Goal: Information Seeking & Learning: Learn about a topic

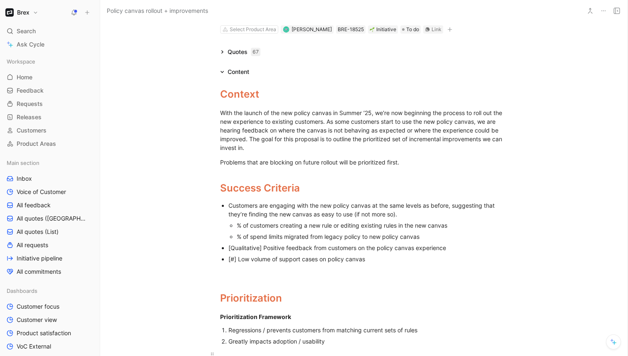
scroll to position [36, 6]
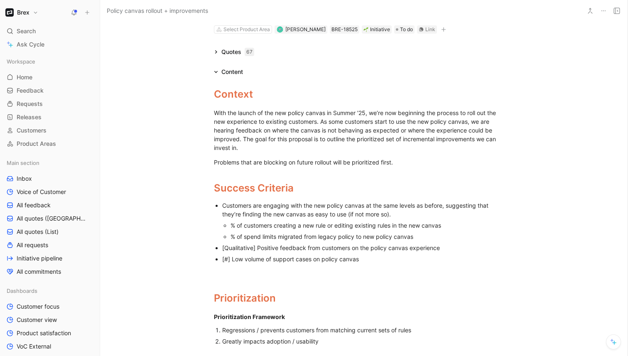
click at [100, 12] on icon at bounding box center [99, 12] width 7 height 7
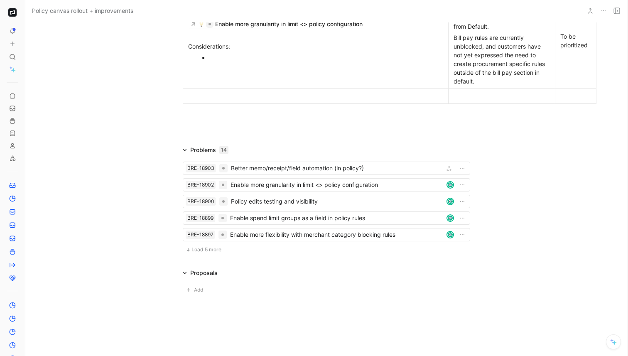
scroll to position [743, 0]
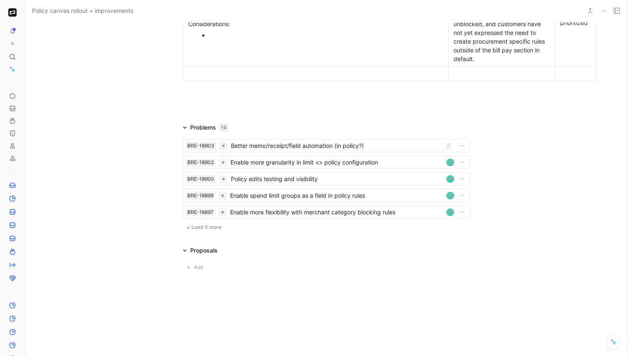
click at [210, 225] on span "Load 5 more" at bounding box center [207, 227] width 30 height 7
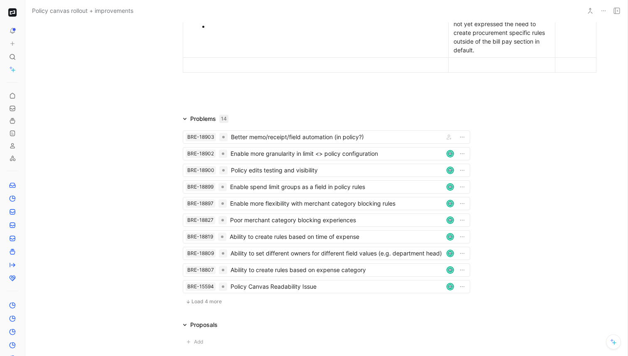
click at [212, 305] on span "Load 4 more" at bounding box center [207, 301] width 30 height 7
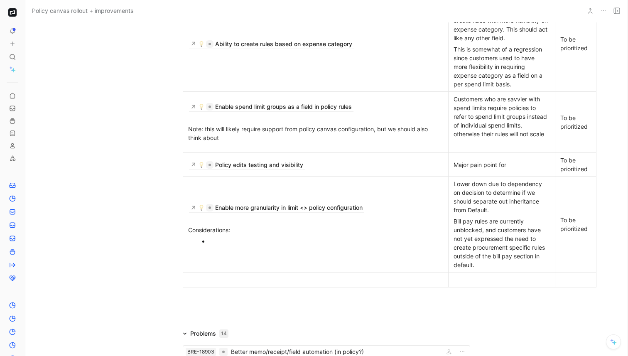
scroll to position [528, 0]
click at [410, 245] on div at bounding box center [320, 240] width 222 height 9
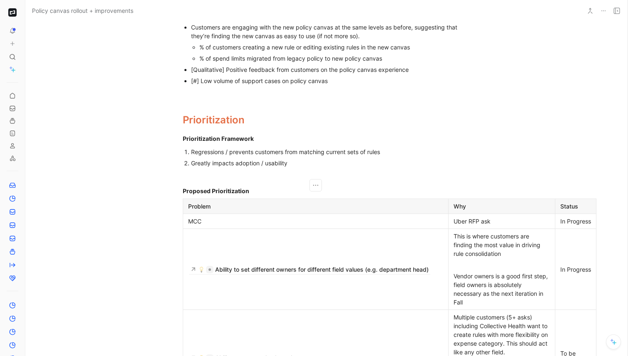
scroll to position [214, 0]
click at [303, 159] on div "Greatly impacts adoption / usability" at bounding box center [330, 162] width 279 height 9
click at [302, 152] on div "Regressions / prevents customers from matching current sets of rules" at bounding box center [330, 151] width 279 height 9
click at [326, 165] on div "Greatly impacts adoption / usability" at bounding box center [330, 162] width 279 height 9
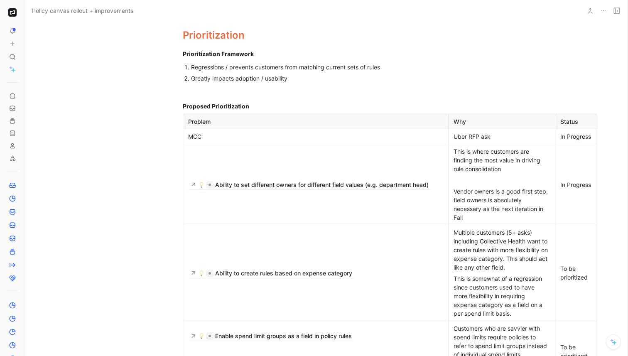
scroll to position [295, 0]
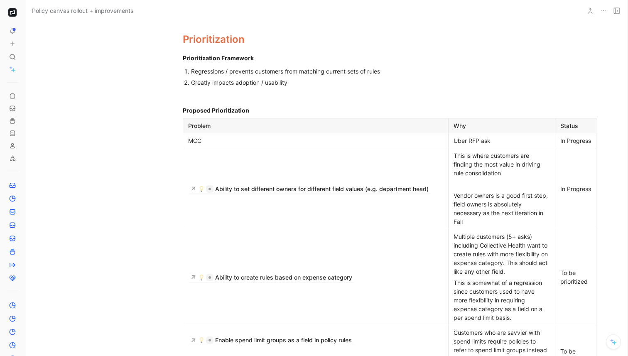
click at [504, 142] on div "Uber RFP ask" at bounding box center [502, 140] width 96 height 9
click at [389, 146] on p "MCC" at bounding box center [316, 140] width 262 height 11
click at [517, 145] on div "Uber RFP ask" at bounding box center [502, 140] width 96 height 9
click at [533, 143] on div "Uber RFP ask" at bounding box center [502, 140] width 96 height 9
click at [585, 128] on div "Status" at bounding box center [575, 125] width 31 height 9
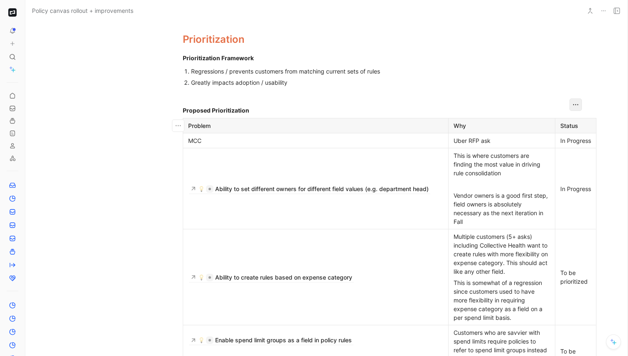
click at [579, 109] on icon "button" at bounding box center [576, 105] width 8 height 8
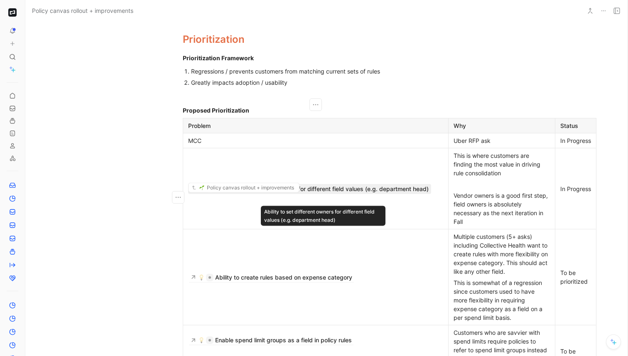
click at [378, 194] on div "Ability to set different owners for different field values (e.g. department hea…" at bounding box center [322, 189] width 214 height 10
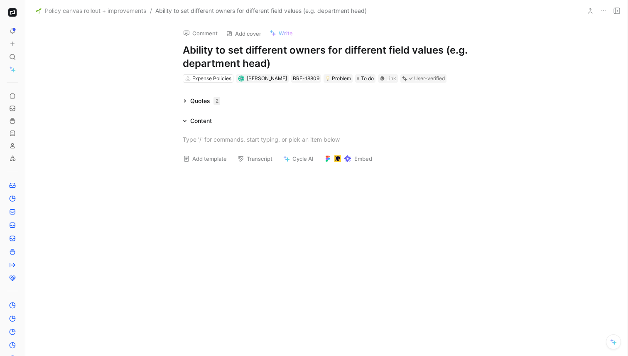
click at [199, 102] on div "Quotes 2" at bounding box center [205, 101] width 30 height 10
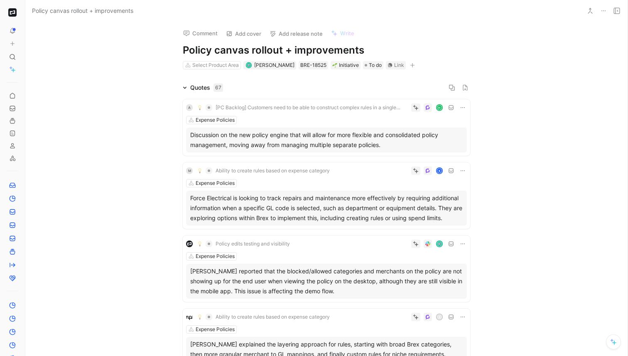
click at [184, 88] on icon at bounding box center [185, 88] width 4 height 4
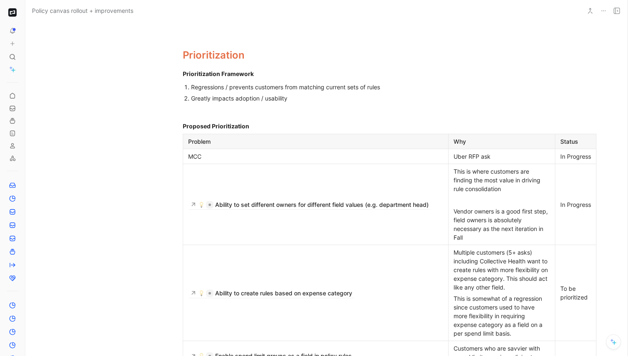
scroll to position [270, 0]
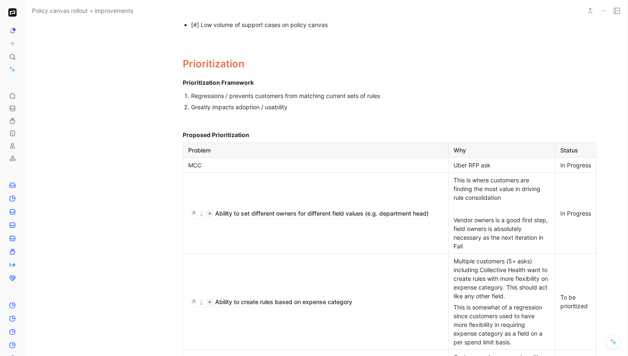
click at [575, 170] on div "In Progress" at bounding box center [575, 165] width 31 height 9
click at [575, 133] on icon "button" at bounding box center [576, 129] width 8 height 8
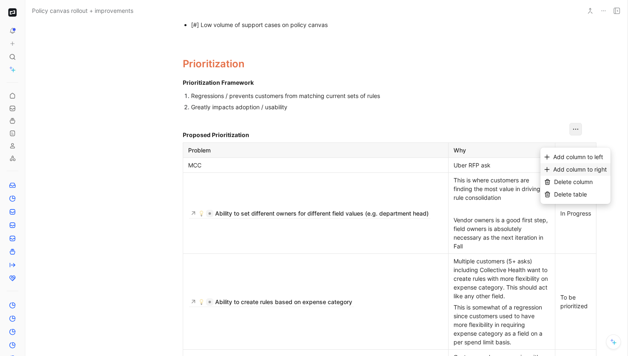
click at [595, 171] on span "Add column to right" at bounding box center [580, 169] width 54 height 7
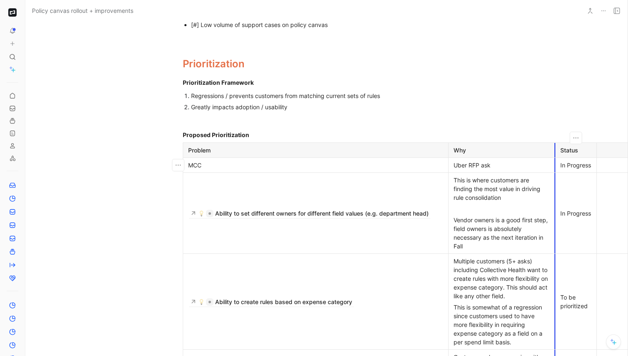
scroll to position [270, 10]
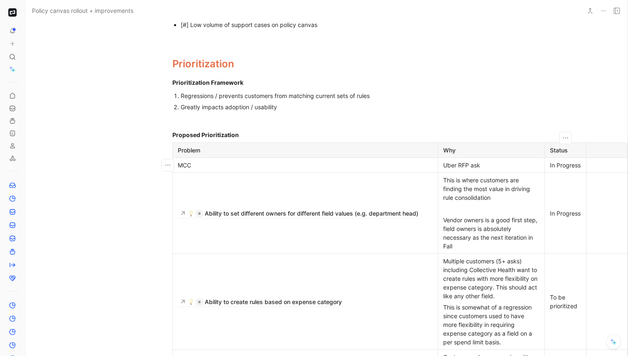
click at [605, 152] on div at bounding box center [607, 150] width 31 height 9
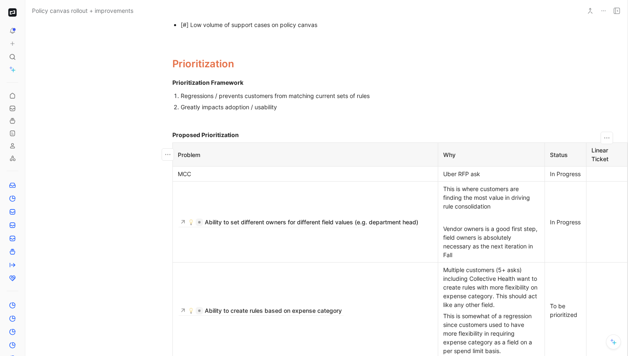
click at [604, 155] on div "Linear Ticket" at bounding box center [607, 154] width 31 height 17
click at [606, 135] on icon "button" at bounding box center [607, 138] width 8 height 8
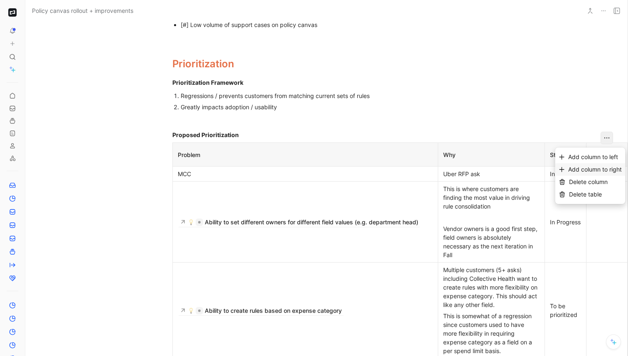
click at [615, 170] on span "Add column to right" at bounding box center [595, 169] width 54 height 7
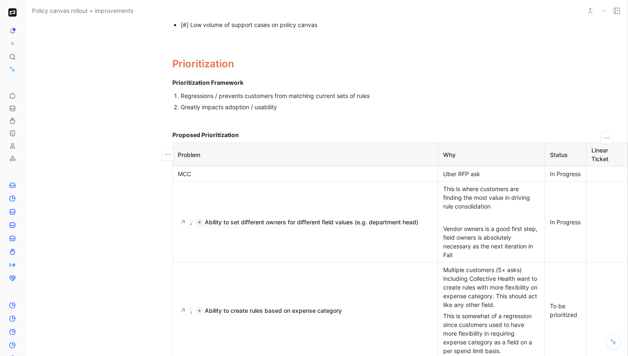
scroll to position [272, 52]
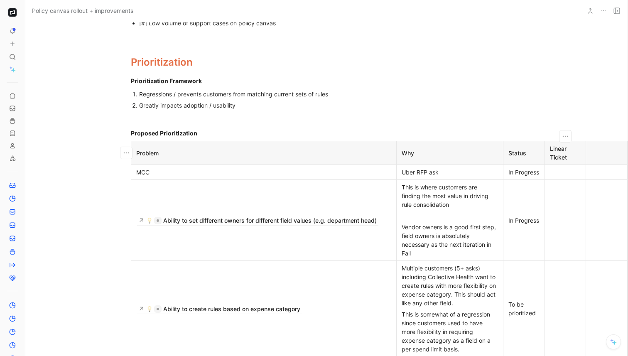
click at [607, 160] on th at bounding box center [607, 153] width 42 height 24
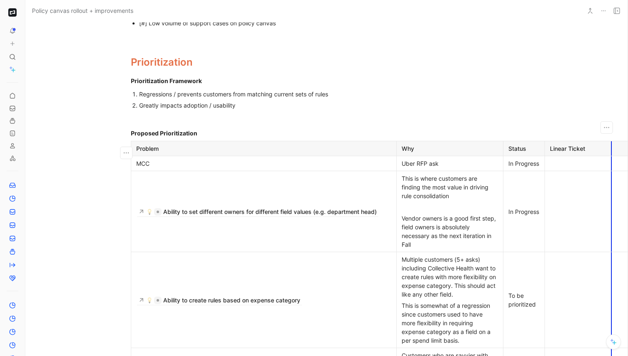
drag, startPoint x: 587, startPoint y: 150, endPoint x: 612, endPoint y: 151, distance: 25.4
click at [612, 151] on th at bounding box center [633, 148] width 42 height 15
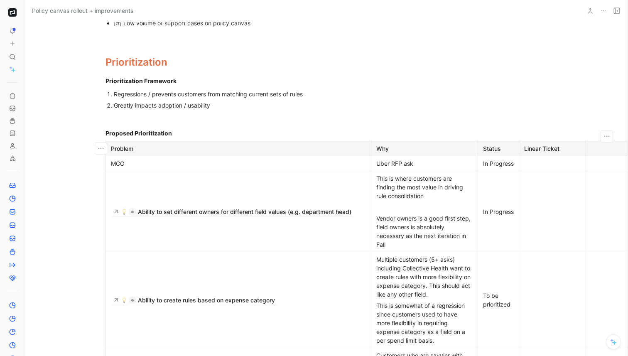
drag, startPoint x: 626, startPoint y: 149, endPoint x: 628, endPoint y: 144, distance: 4.9
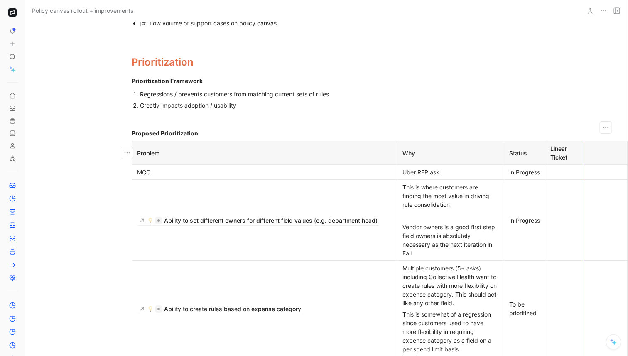
scroll to position [272, 51]
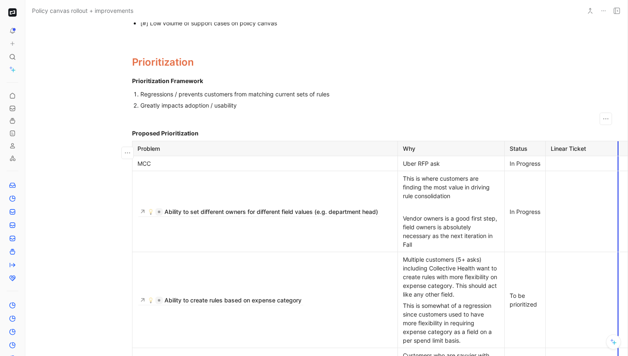
drag, startPoint x: 587, startPoint y: 154, endPoint x: 593, endPoint y: 151, distance: 6.3
click at [593, 151] on tr "Problem Why Status Linear Ticket" at bounding box center [397, 148] width 529 height 15
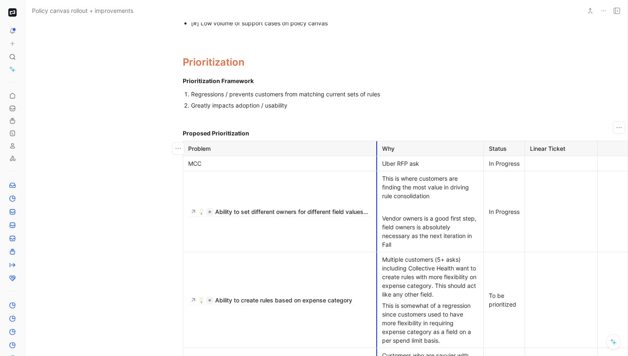
scroll to position [272, 0]
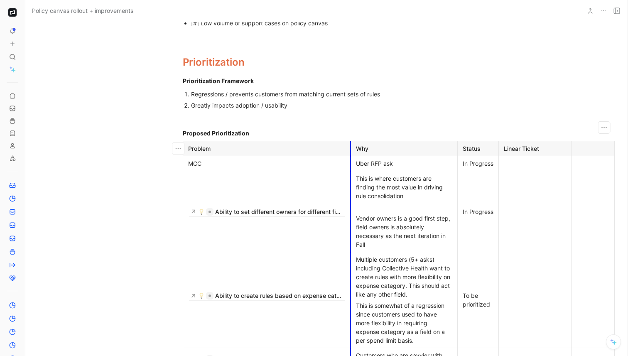
drag, startPoint x: 398, startPoint y: 152, endPoint x: 300, endPoint y: 155, distance: 97.7
drag, startPoint x: 614, startPoint y: 151, endPoint x: 627, endPoint y: 144, distance: 14.5
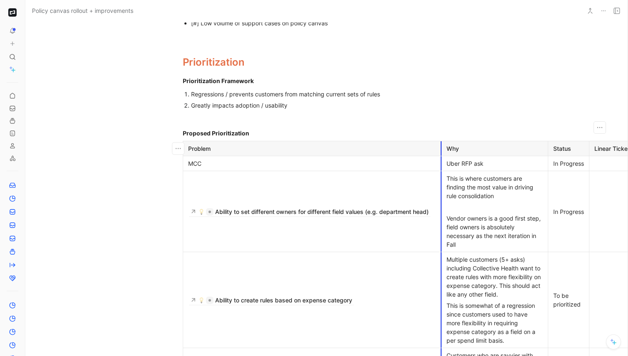
drag, startPoint x: 352, startPoint y: 147, endPoint x: 442, endPoint y: 148, distance: 90.6
click at [442, 148] on th "Why" at bounding box center [495, 148] width 107 height 15
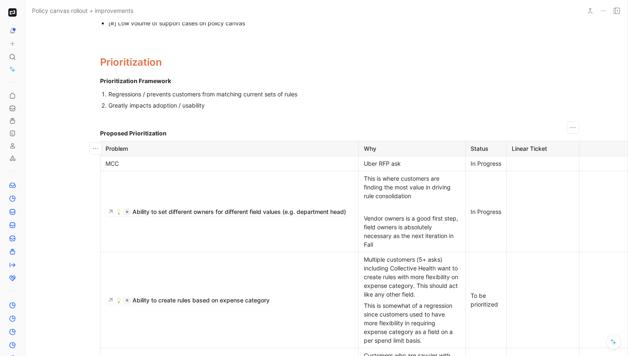
scroll to position [272, 91]
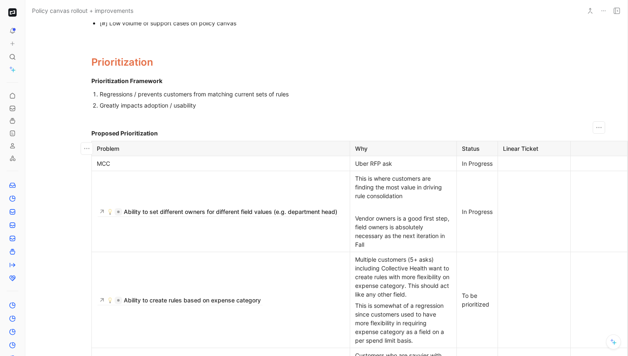
click at [543, 88] on div "Comment Add cover Add release note Write Policy canvas rollout + improvements S…" at bounding box center [326, 189] width 602 height 334
click at [560, 166] on div at bounding box center [534, 163] width 62 height 9
click at [583, 146] on div at bounding box center [599, 148] width 47 height 9
click at [535, 216] on div at bounding box center [534, 211] width 62 height 9
click at [534, 166] on div at bounding box center [534, 163] width 62 height 9
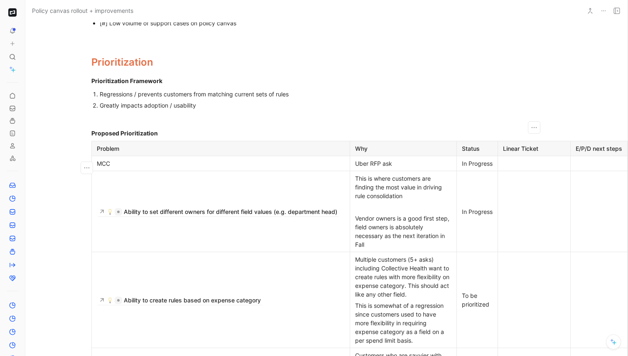
click at [295, 168] on div "MCC" at bounding box center [221, 163] width 248 height 9
click at [383, 167] on div "Uber RFP ask" at bounding box center [403, 163] width 96 height 9
click at [400, 168] on div "Uber RFP ask" at bounding box center [403, 163] width 96 height 9
click at [388, 167] on div "Uber RFP ask" at bounding box center [403, 163] width 96 height 9
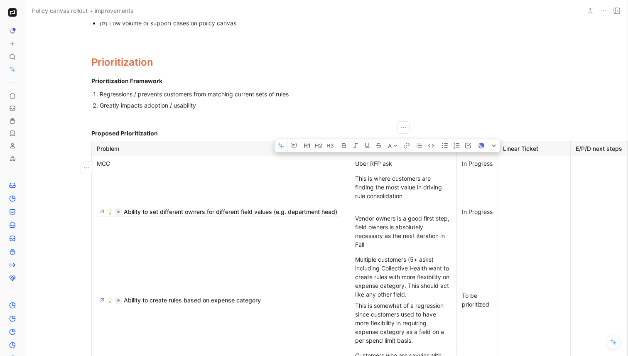
click at [270, 166] on div "MCC" at bounding box center [221, 163] width 248 height 9
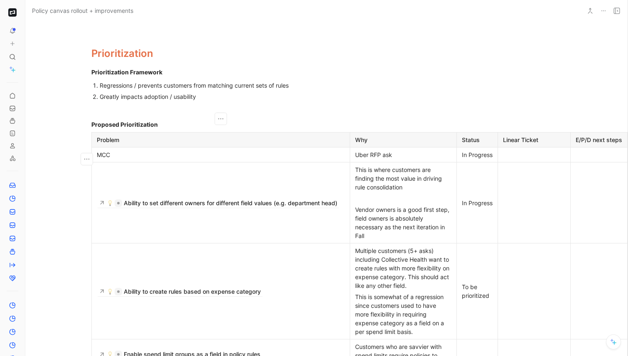
scroll to position [283, 91]
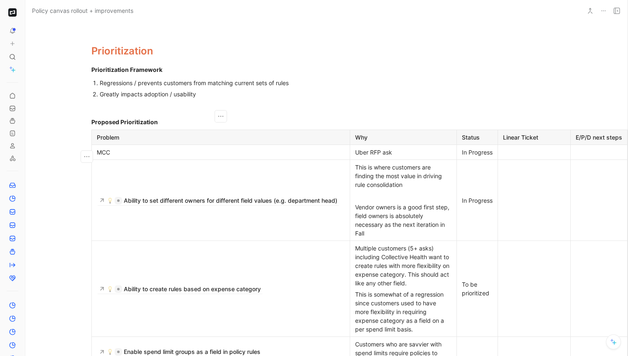
click at [399, 157] on div "Uber RFP ask" at bounding box center [403, 152] width 96 height 9
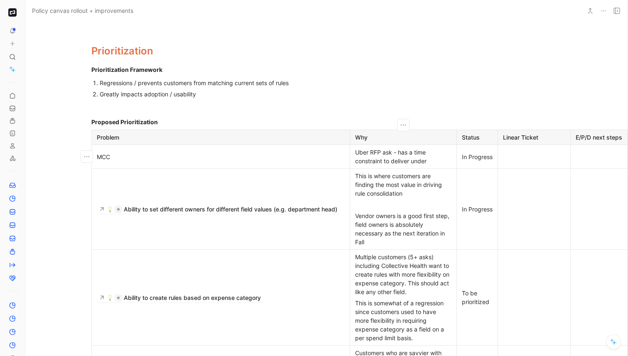
click at [364, 91] on div "Greatly impacts adoption / usability" at bounding box center [239, 94] width 279 height 9
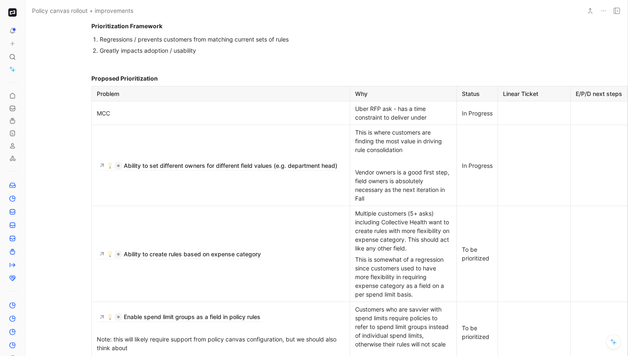
scroll to position [335, 91]
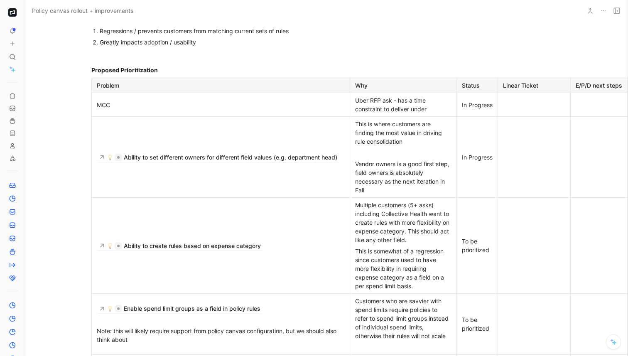
click at [383, 171] on div "Vendor owners is a good first step, field owners is absolutely necessary as the…" at bounding box center [403, 177] width 96 height 35
click at [432, 108] on div "Uber RFP ask - has a time constraint to deliver under" at bounding box center [403, 104] width 96 height 17
click at [396, 100] on div "Uber RFP ask - has a time constraint to deliver under" at bounding box center [403, 104] width 96 height 17
click at [598, 110] on td at bounding box center [599, 105] width 57 height 24
click at [546, 105] on div at bounding box center [534, 105] width 62 height 9
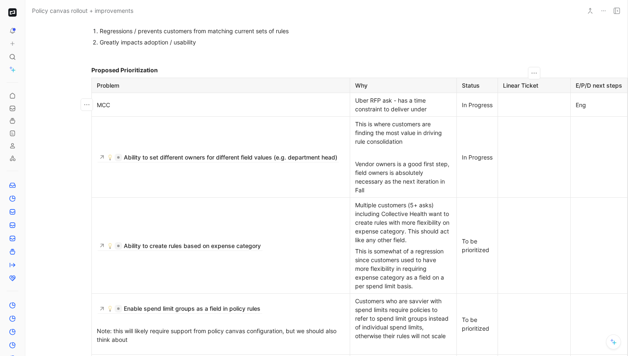
click at [415, 157] on p at bounding box center [403, 152] width 103 height 11
click at [605, 165] on td at bounding box center [599, 157] width 57 height 81
click at [509, 155] on div at bounding box center [534, 157] width 62 height 9
drag, startPoint x: 202, startPoint y: 42, endPoint x: 98, endPoint y: 45, distance: 104.3
click at [100, 45] on li "Greatly impacts adoption / usability" at bounding box center [239, 42] width 279 height 11
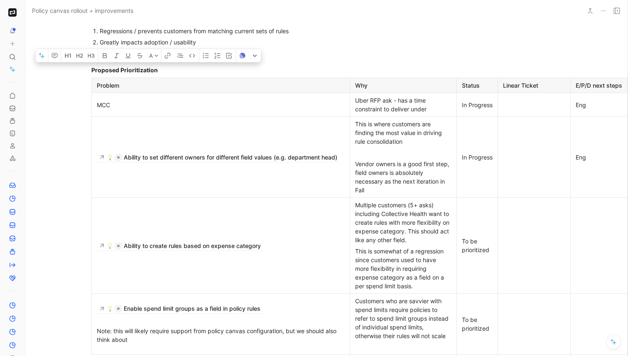
click at [439, 163] on div "Vendor owners is a good first step, field owners is absolutely necessary as the…" at bounding box center [403, 177] width 96 height 35
click at [538, 162] on p at bounding box center [534, 157] width 69 height 11
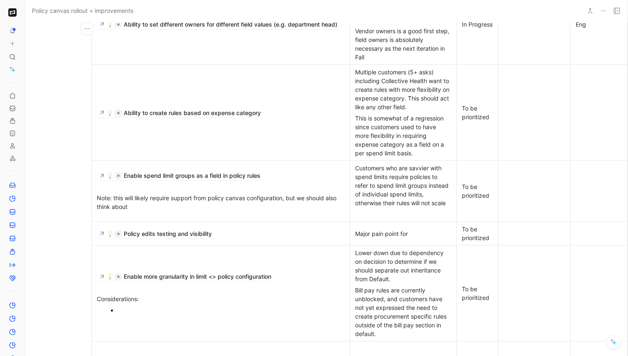
scroll to position [480, 91]
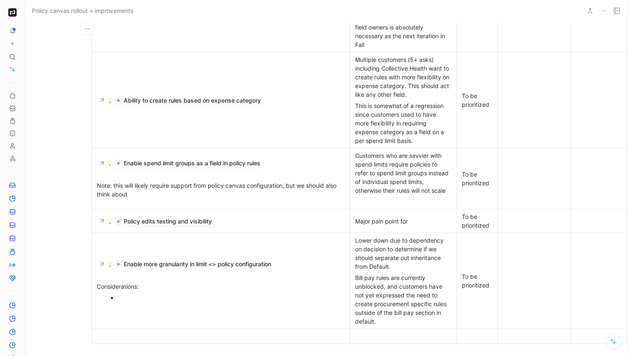
click at [429, 125] on div "This is somewhat of a regression since customers used to have more flexibility …" at bounding box center [403, 123] width 96 height 44
click at [590, 291] on td at bounding box center [599, 281] width 57 height 96
click at [386, 270] on div "Lower down due to dependency on decision to determine if we should separate out…" at bounding box center [403, 253] width 96 height 35
click at [378, 244] on div "Lower down due to dependency on decision to determine if we should separate out…" at bounding box center [403, 253] width 96 height 35
click at [269, 293] on p at bounding box center [225, 297] width 215 height 11
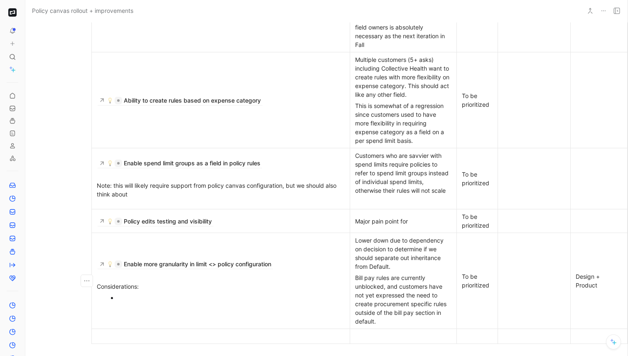
click at [433, 257] on div "Lower down due to dependency on decision to determine if we should separate out…" at bounding box center [403, 253] width 96 height 35
click at [336, 100] on div "Ability to create rules based on expense category" at bounding box center [221, 100] width 248 height 9
click at [406, 137] on div "This is somewhat of a regression since customers used to have more flexibility …" at bounding box center [403, 123] width 96 height 44
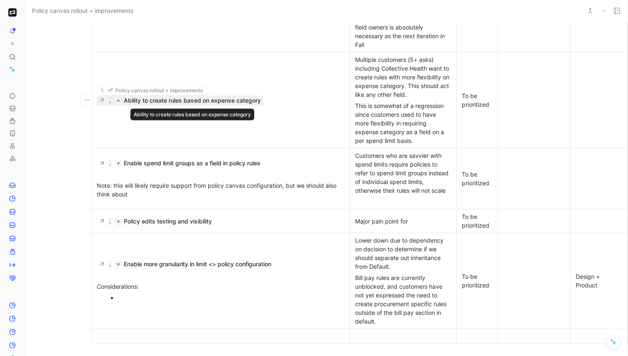
click at [237, 102] on div "Ability to create rules based on expense category" at bounding box center [192, 101] width 137 height 10
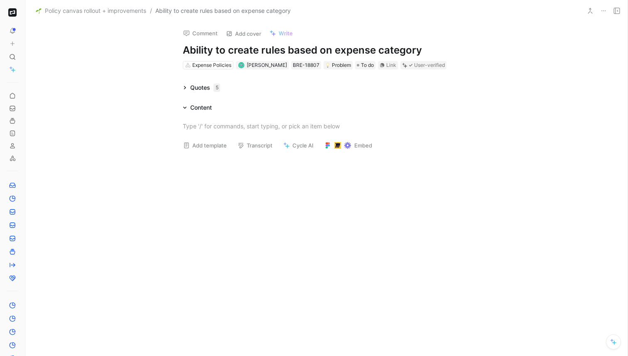
click at [185, 88] on icon at bounding box center [185, 87] width 2 height 3
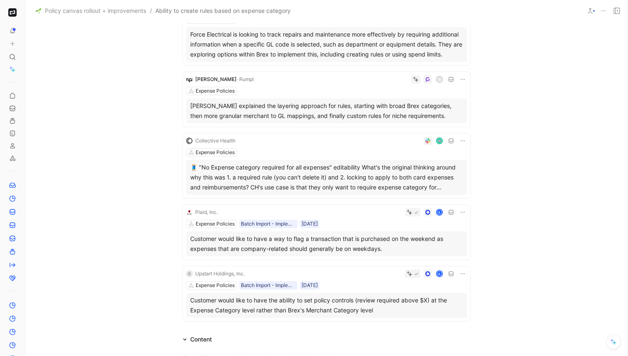
scroll to position [84, 0]
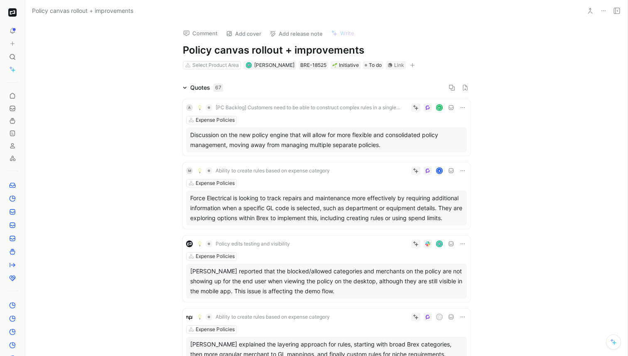
click at [186, 87] on icon at bounding box center [185, 88] width 4 height 4
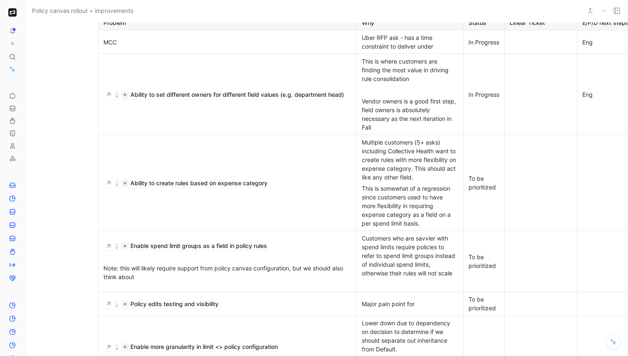
scroll to position [398, 91]
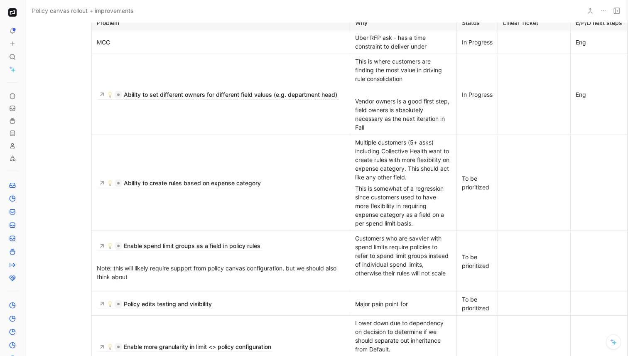
click at [585, 180] on div at bounding box center [599, 183] width 47 height 9
click at [300, 169] on td "Ability to create rules based on expense category" at bounding box center [221, 183] width 258 height 96
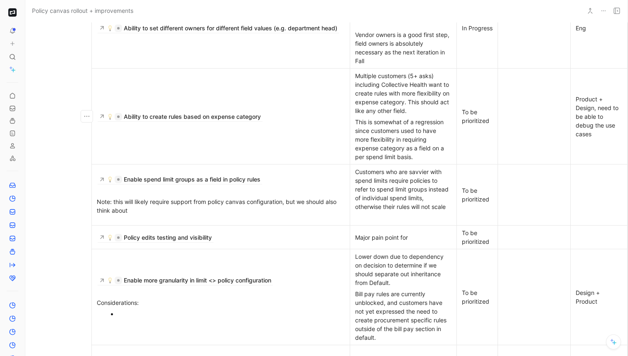
scroll to position [464, 91]
click at [332, 187] on div at bounding box center [221, 190] width 248 height 9
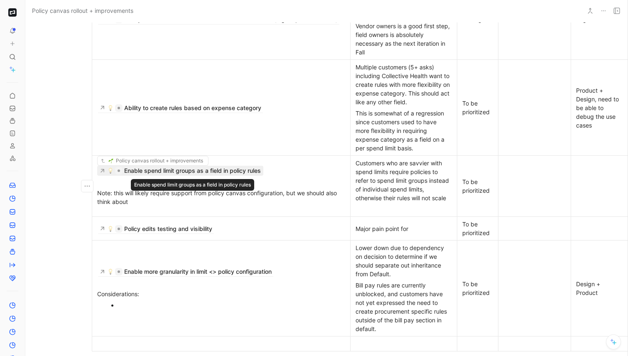
click at [188, 174] on div "Enable spend limit groups as a field in policy rules" at bounding box center [192, 171] width 137 height 10
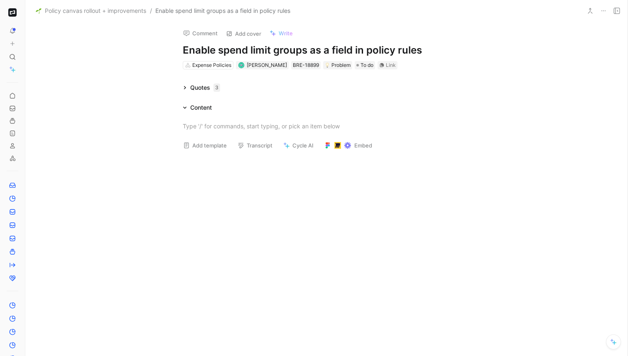
click at [288, 52] on h1 "Enable spend limit groups as a field in policy rules" at bounding box center [327, 50] width 288 height 13
click at [306, 53] on h1 "Enable spend limit groups as a field in policy rules" at bounding box center [327, 50] width 288 height 13
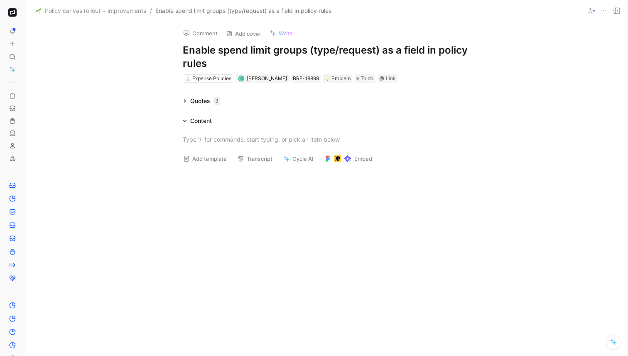
click at [125, 72] on div "Comment Add cover Write Enable spend limit groups (type/request) as a field in …" at bounding box center [326, 189] width 602 height 334
click at [184, 101] on icon at bounding box center [185, 101] width 4 height 4
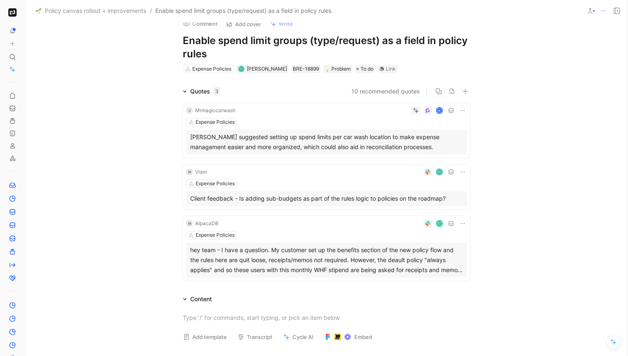
scroll to position [14, 0]
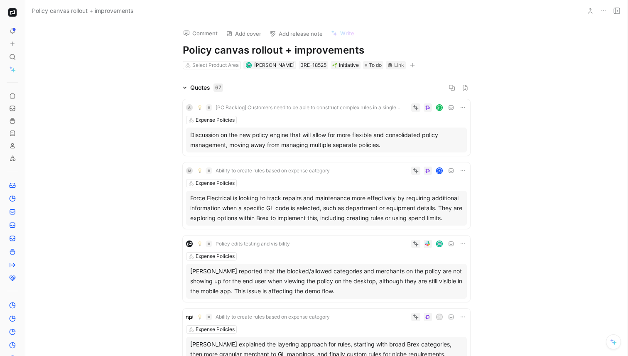
click at [184, 89] on icon at bounding box center [185, 88] width 4 height 4
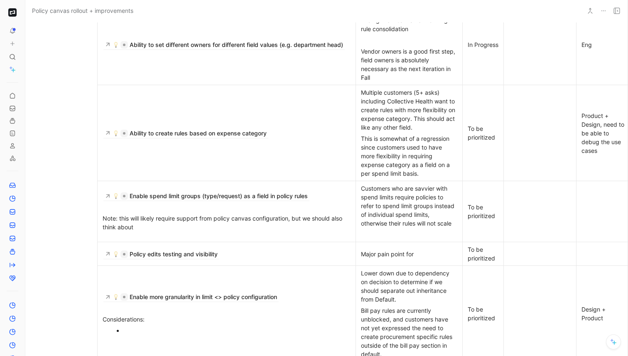
scroll to position [447, 87]
click at [314, 223] on div "Note: this will likely require support from policy canvas configuration, but we…" at bounding box center [225, 222] width 248 height 17
click at [597, 218] on td at bounding box center [603, 211] width 57 height 61
click at [322, 219] on div "Note: this will likely require support from policy canvas configuration, but we…" at bounding box center [225, 222] width 248 height 17
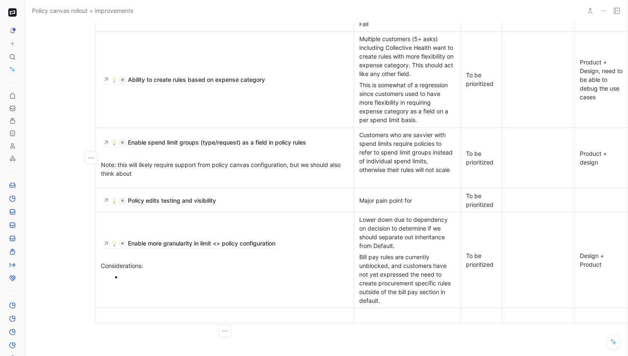
scroll to position [503, 87]
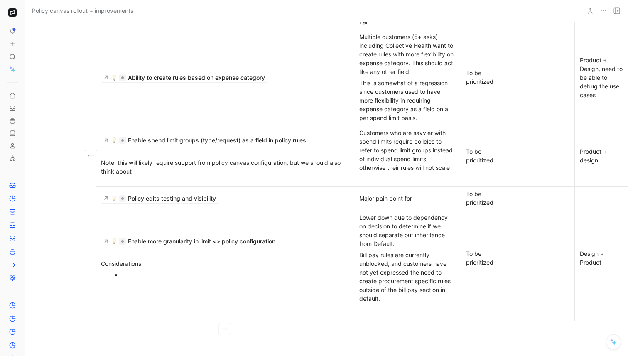
click at [312, 197] on div "Policy edits testing and visibility" at bounding box center [225, 198] width 248 height 9
click at [426, 201] on div "Major pain point for" at bounding box center [407, 198] width 96 height 9
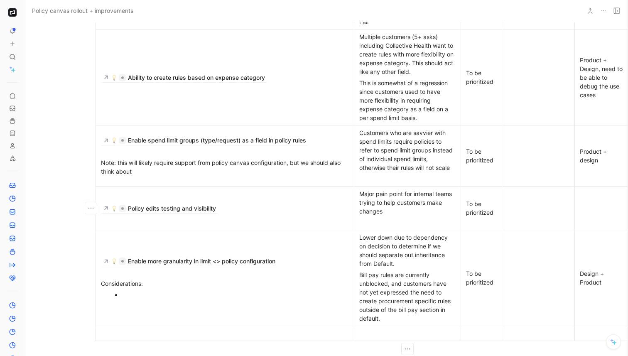
click at [288, 216] on td "Policy edits testing and visibility" at bounding box center [225, 209] width 258 height 44
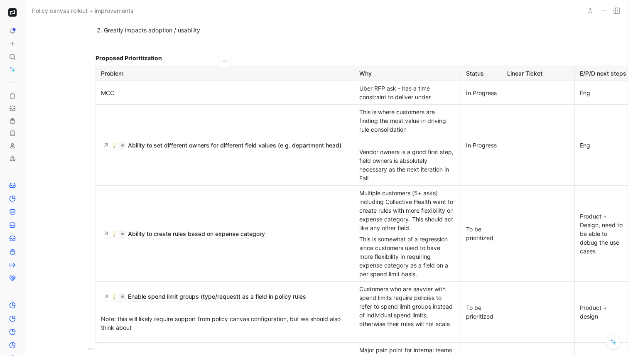
scroll to position [329, 87]
